Goal: Task Accomplishment & Management: Manage account settings

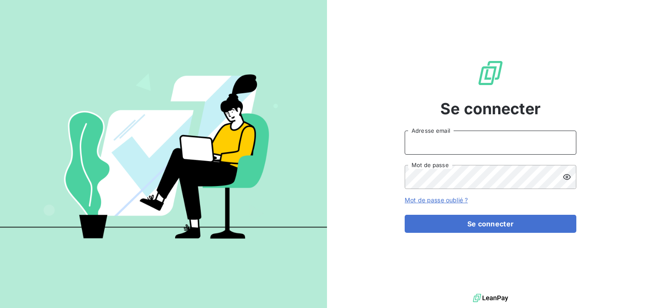
click at [460, 136] on input "Adresse email" at bounding box center [490, 142] width 172 height 24
type input "[PERSON_NAME][EMAIL_ADDRESS][DOMAIN_NAME]"
click at [404, 214] on button "Se connecter" at bounding box center [490, 223] width 172 height 18
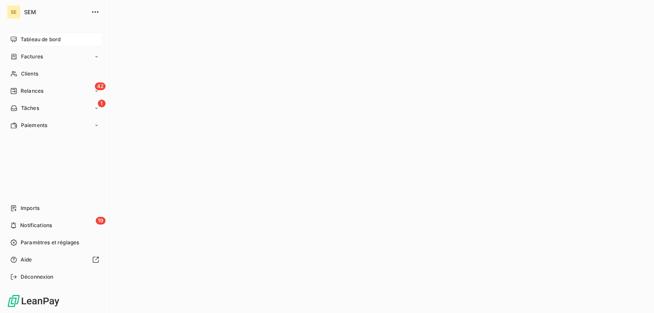
click at [17, 39] on div "Tableau de bord" at bounding box center [55, 40] width 96 height 14
